Goal: Find specific page/section: Find specific page/section

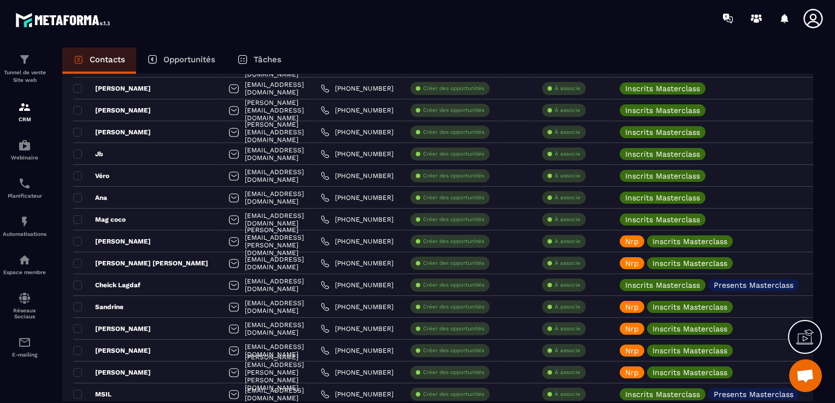
scroll to position [1640, 0]
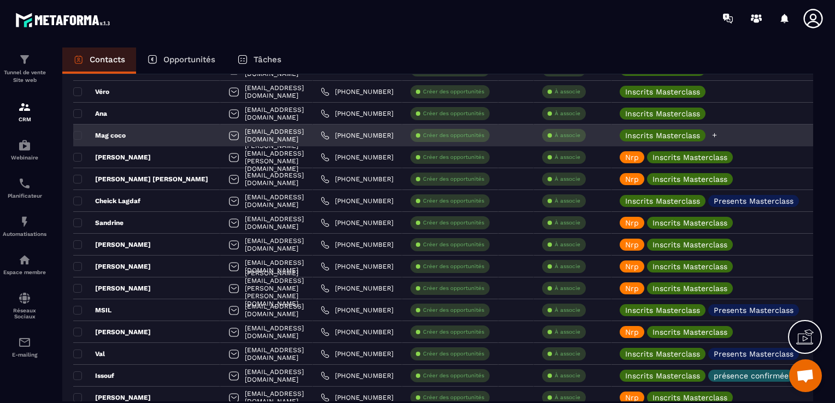
click at [718, 132] on icon at bounding box center [714, 135] width 7 height 7
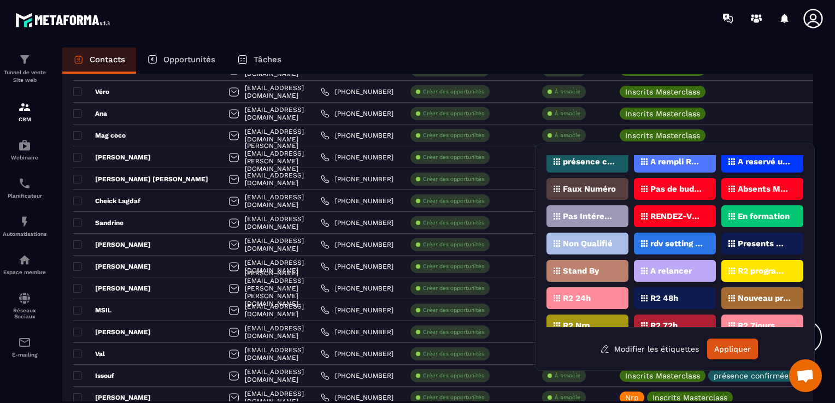
scroll to position [15, 0]
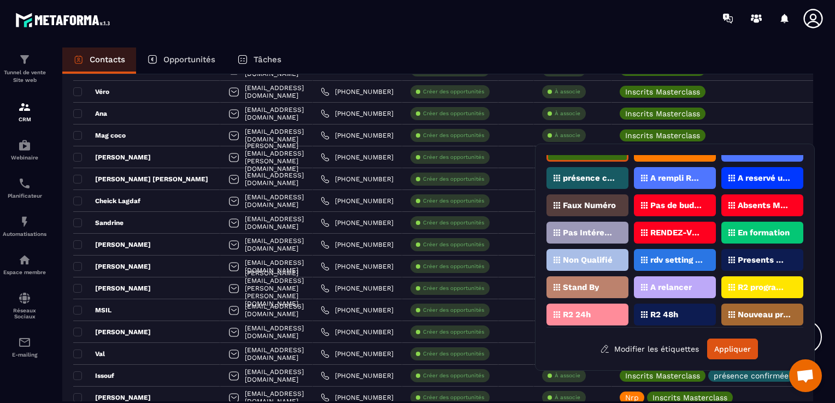
click at [599, 212] on div "Faux Numéro" at bounding box center [588, 206] width 82 height 22
click at [720, 343] on button "Appliquer" at bounding box center [732, 349] width 51 height 21
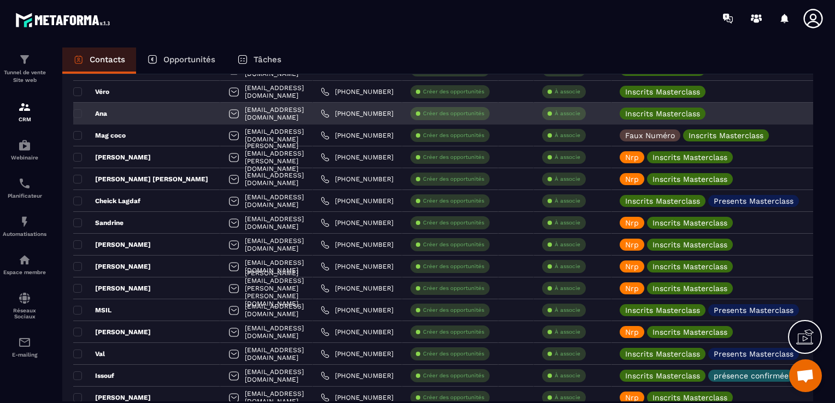
click at [147, 117] on div "Ana" at bounding box center [146, 114] width 147 height 22
